Goal: Complete application form: Complete application form

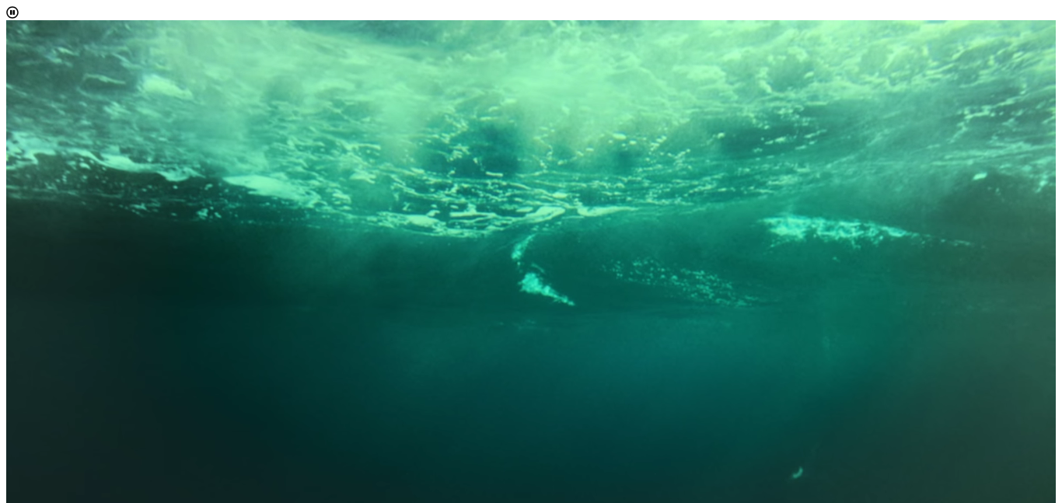
scroll to position [110, 0]
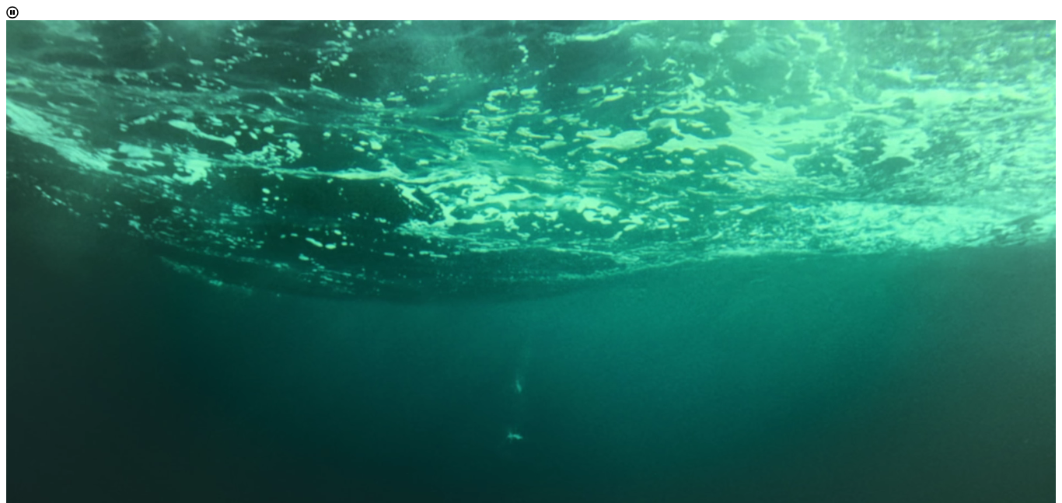
select select "[object Object]"
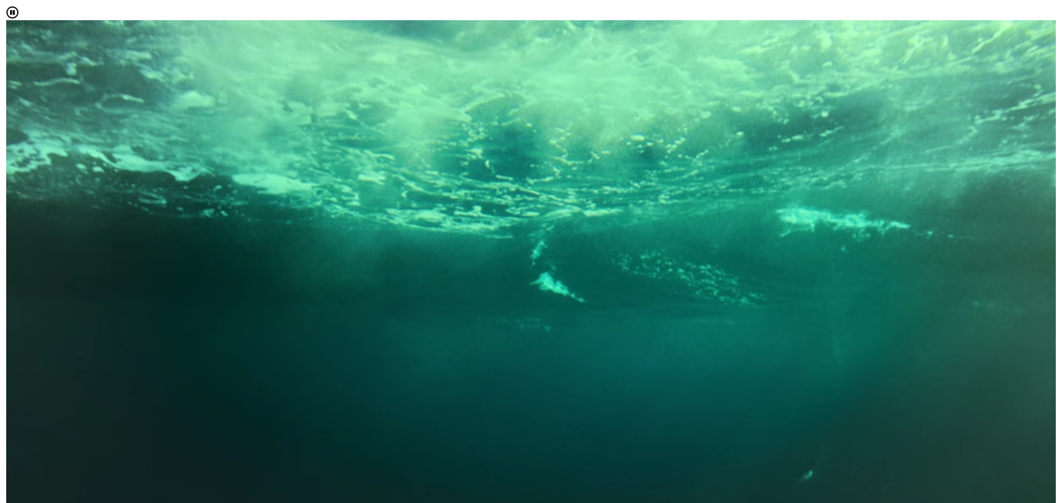
scroll to position [34, 0]
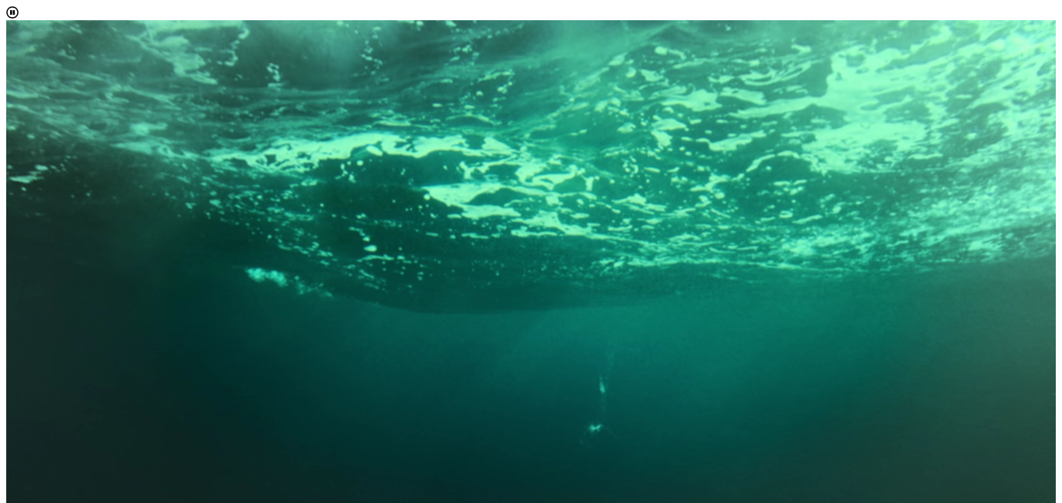
scroll to position [37, 0]
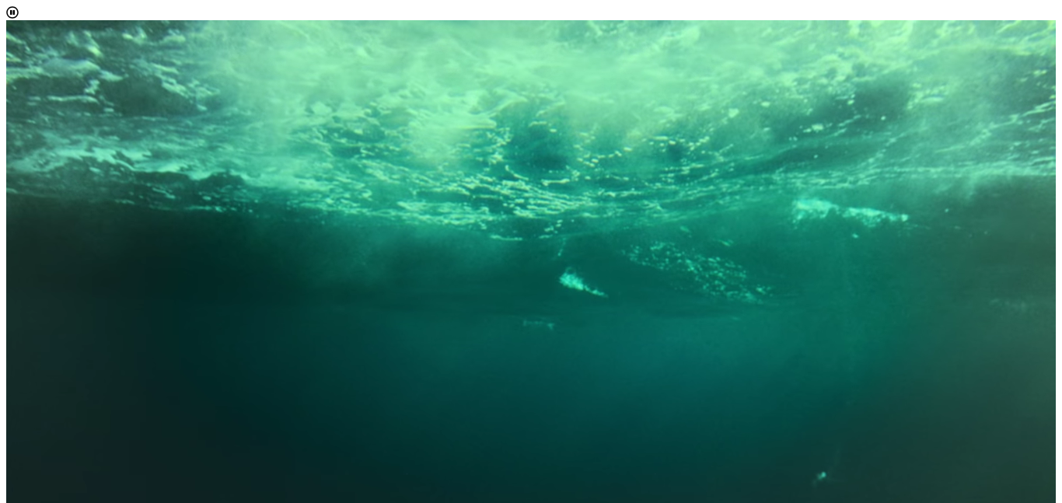
type input "[EMAIL_ADDRESS][DOMAIN_NAME]"
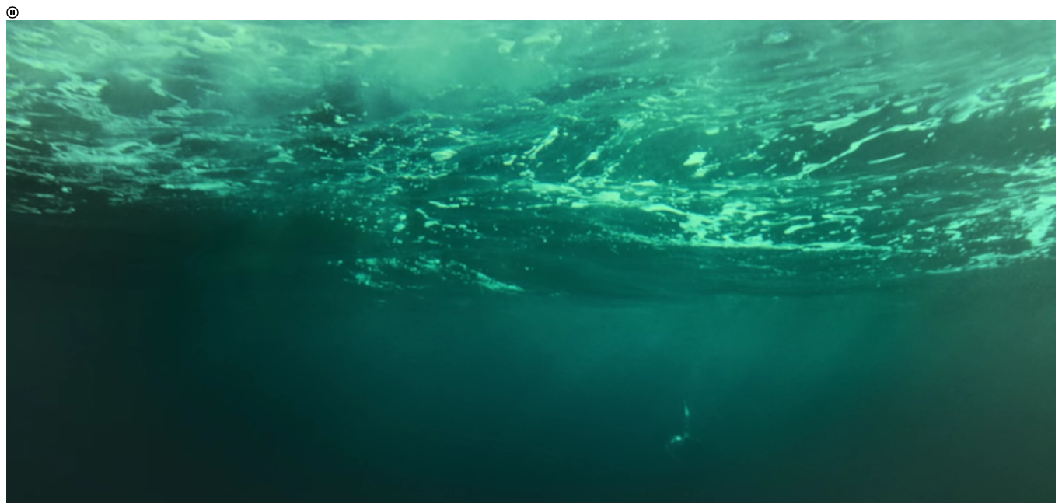
scroll to position [0, 0]
